Goal: Transaction & Acquisition: Purchase product/service

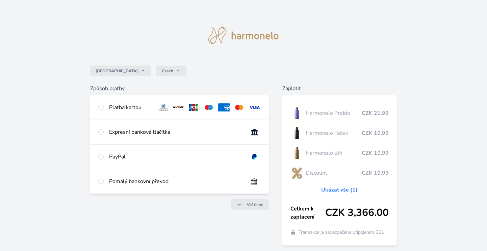
click at [189, 155] on div "PayPal" at bounding box center [176, 157] width 134 height 8
radio input "true"
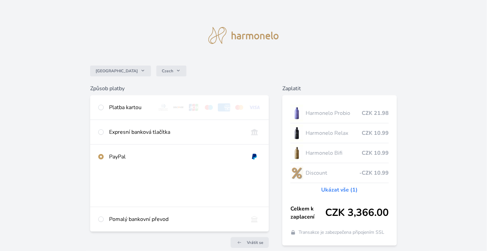
click at [132, 131] on div "Expresní banková tlačítka" at bounding box center [176, 132] width 134 height 8
radio input "true"
radio input "false"
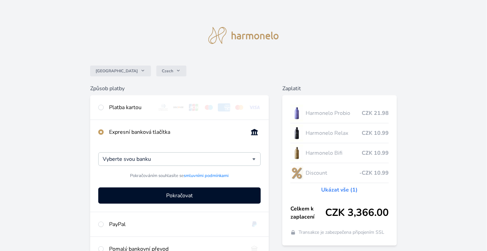
click at [128, 111] on div "Platba kartou" at bounding box center [179, 107] width 179 height 24
radio input "true"
radio input "false"
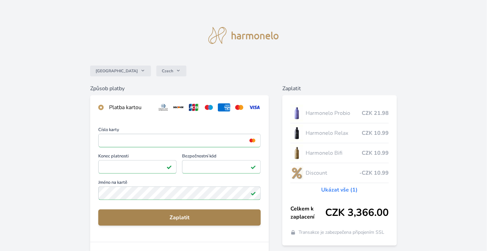
click at [182, 221] on span "Zaplatit" at bounding box center [180, 217] width 152 height 8
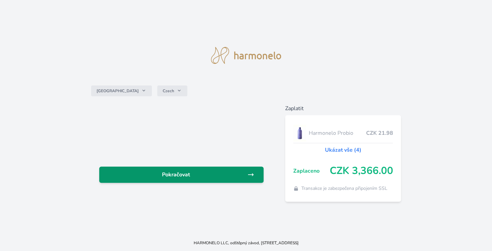
click at [211, 170] on link "Pokračovat" at bounding box center [181, 174] width 164 height 16
